Goal: Register for event/course

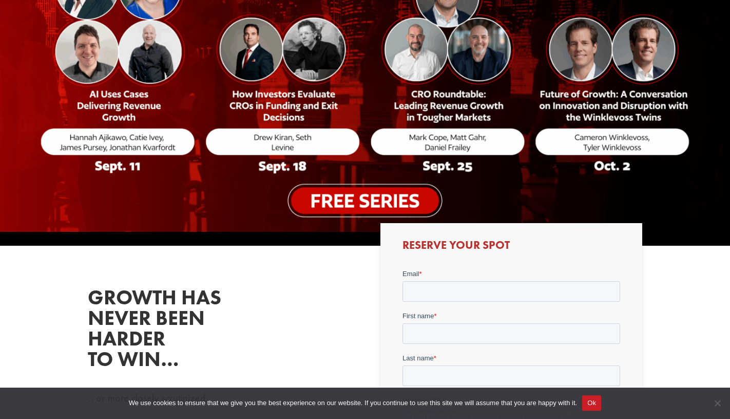
scroll to position [212, 0]
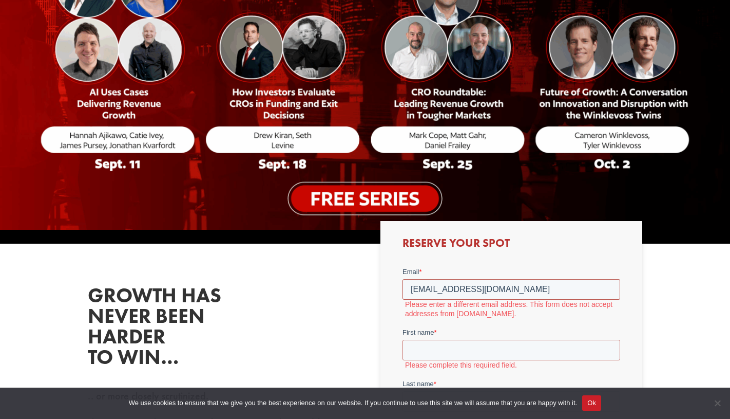
drag, startPoint x: 530, startPoint y: 289, endPoint x: 464, endPoint y: 290, distance: 66.3
click at [464, 290] on input "[EMAIL_ADDRESS][DOMAIN_NAME]" at bounding box center [511, 288] width 218 height 21
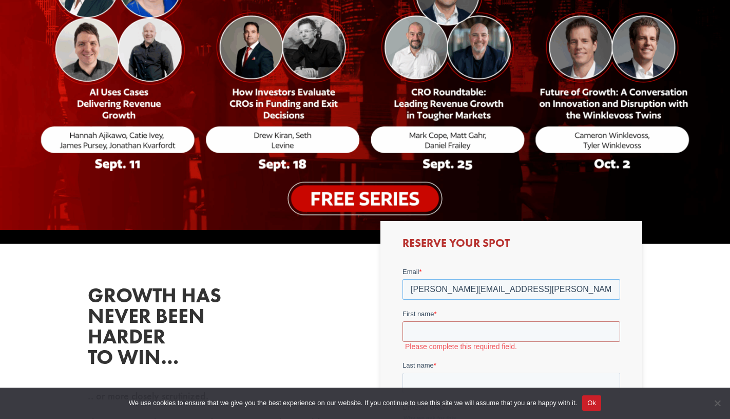
type input "[PERSON_NAME][EMAIL_ADDRESS][PERSON_NAME][DOMAIN_NAME]"
type input "c"
type input "[PERSON_NAME]"
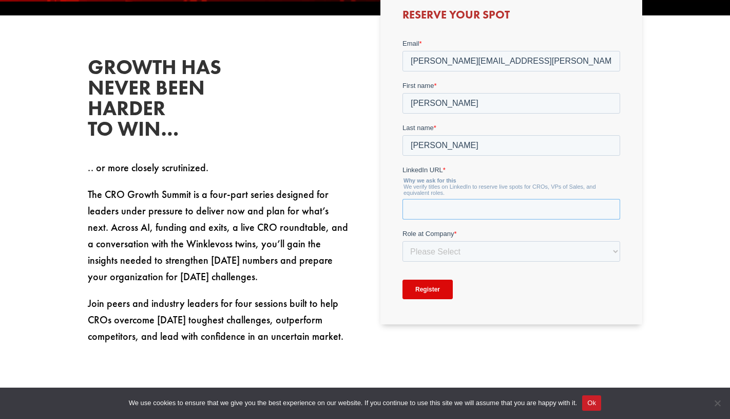
paste input "[URL][DOMAIN_NAME]"
type input "[URL][DOMAIN_NAME]"
select select "C-Level (CRO, CSO, etc)"
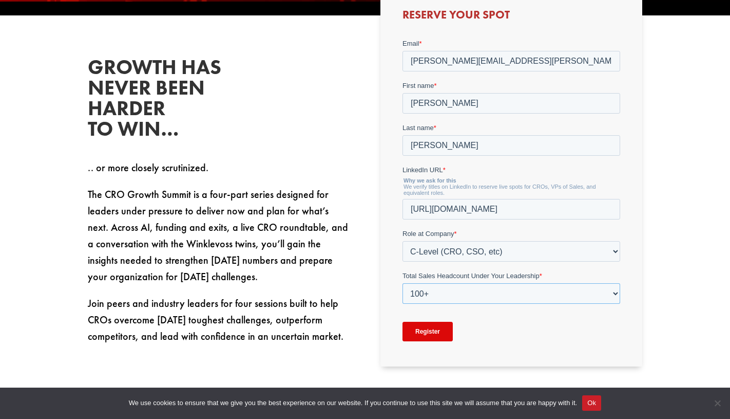
select select "1-9"
click at [418, 326] on input "Register" at bounding box center [427, 331] width 50 height 20
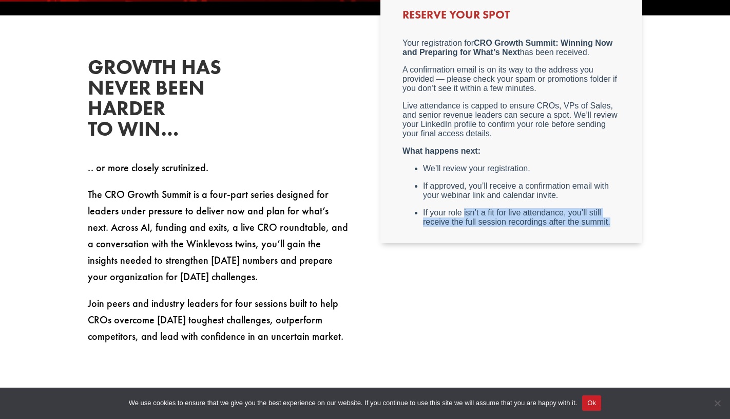
drag, startPoint x: 464, startPoint y: 214, endPoint x: 535, endPoint y: 247, distance: 78.8
click at [535, 234] on html "Your registration for CRO Growth Summit: Winning Now and Preparing for What’s N…" at bounding box center [511, 136] width 218 height 196
click at [523, 273] on div "Growth has never been harder to win… .. or more closely scrutinized. The CRO Gr…" at bounding box center [365, 200] width 555 height 315
click at [462, 218] on p "If your role isn’t a fit for live attendance, you’ll still receive the full ses…" at bounding box center [521, 216] width 197 height 18
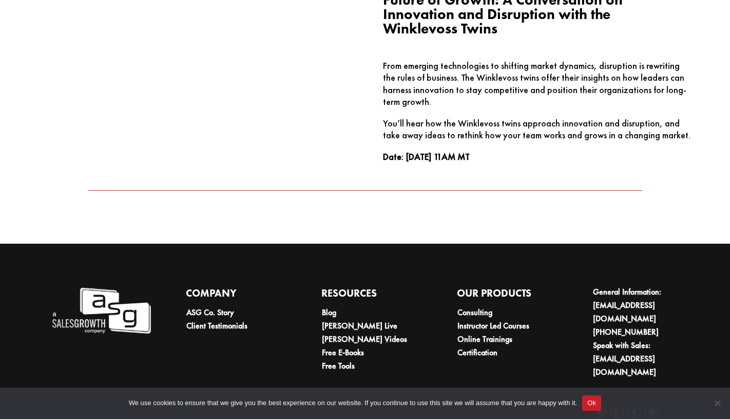
scroll to position [1614, 0]
